Goal: Task Accomplishment & Management: Manage account settings

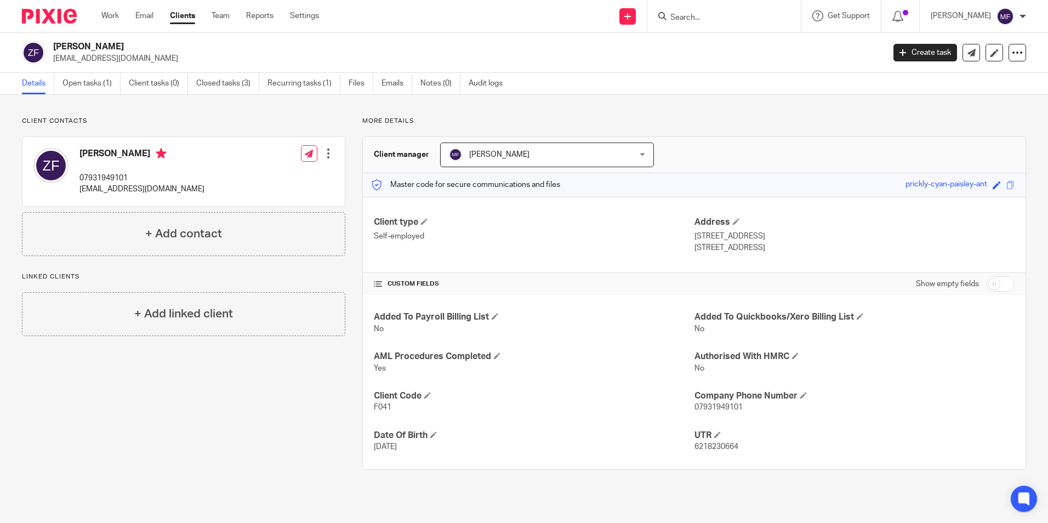
click at [705, 20] on input "Search" at bounding box center [718, 18] width 99 height 10
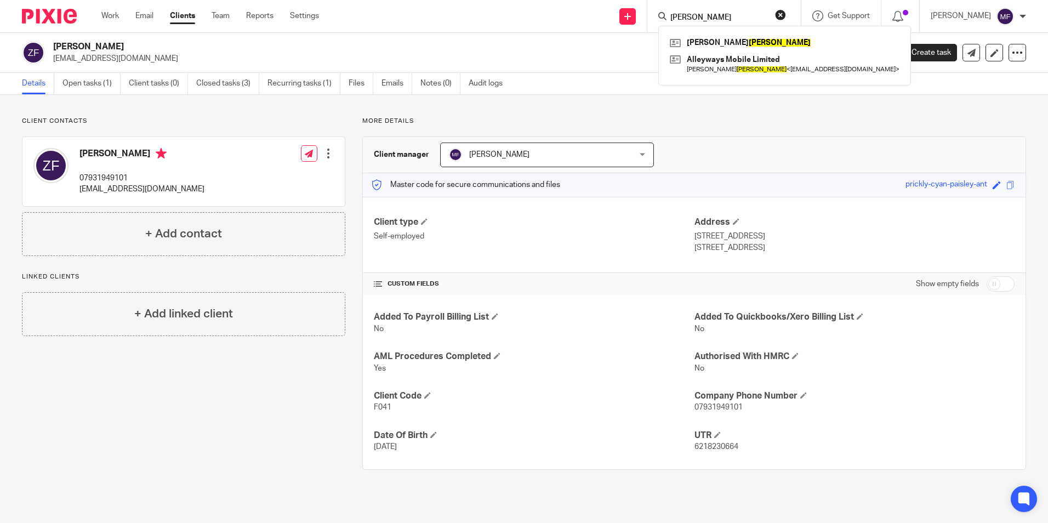
type input "[PERSON_NAME]"
click at [728, 42] on link at bounding box center [784, 43] width 235 height 16
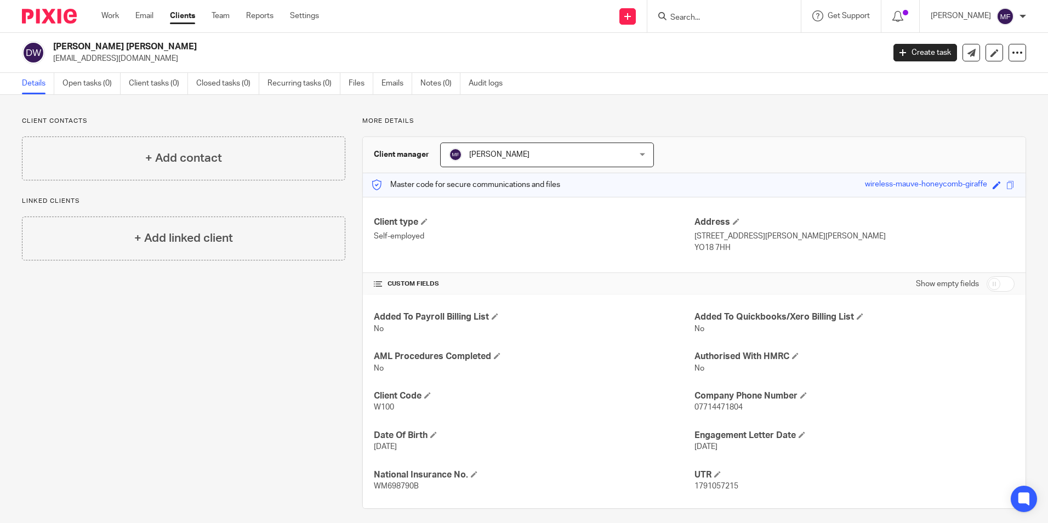
click at [400, 409] on p "W100" at bounding box center [534, 407] width 320 height 11
click at [427, 395] on span at bounding box center [427, 395] width 7 height 7
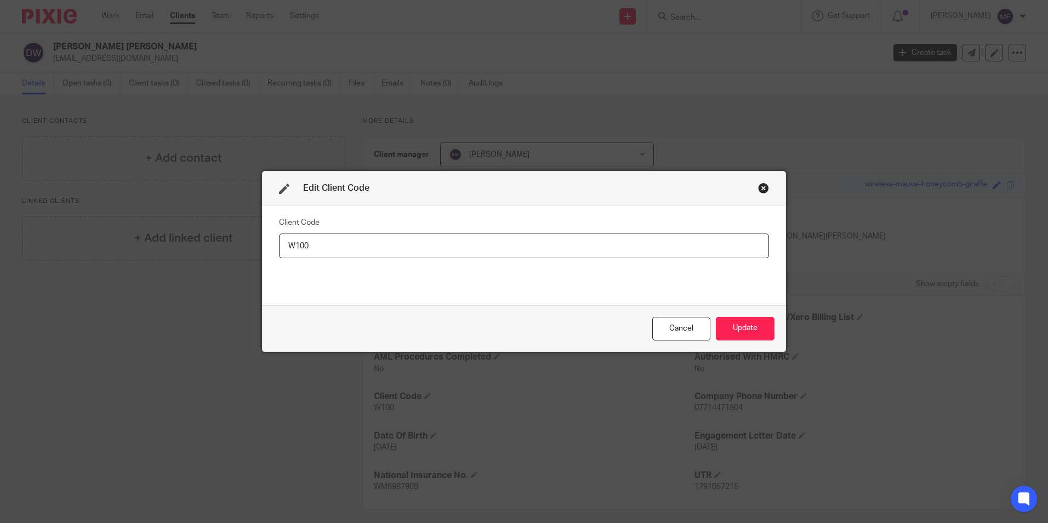
click at [315, 246] on input "W100" at bounding box center [524, 245] width 490 height 25
type input "W104"
click at [739, 327] on button "Update" at bounding box center [745, 329] width 59 height 24
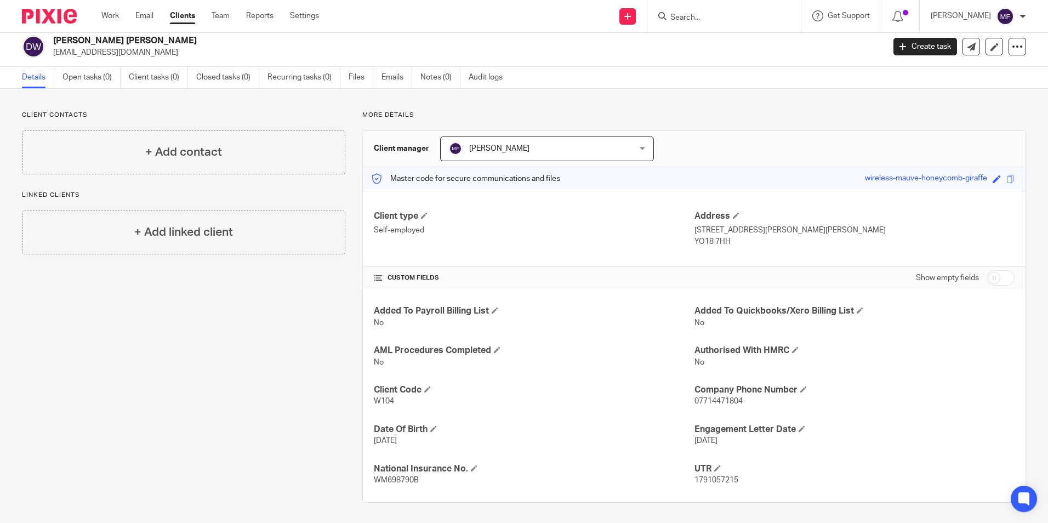
scroll to position [8, 0]
